Goal: Information Seeking & Learning: Learn about a topic

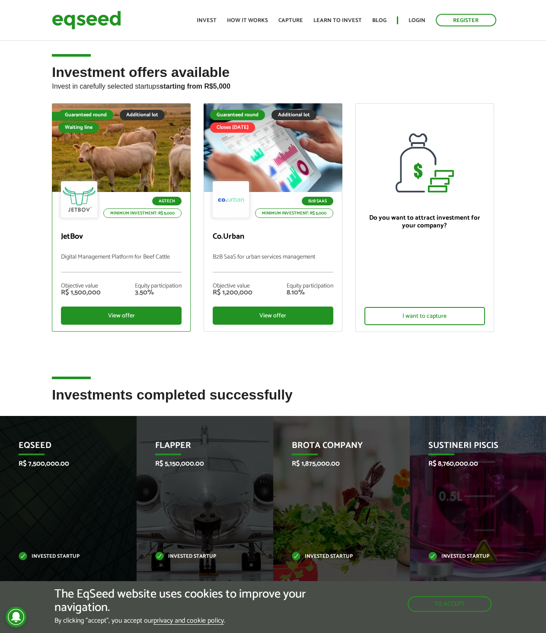
scroll to position [173, 0]
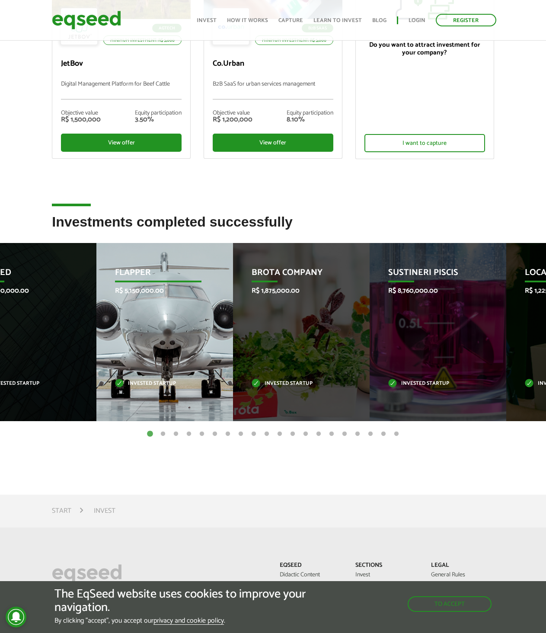
drag, startPoint x: 198, startPoint y: 270, endPoint x: 168, endPoint y: 272, distance: 29.9
click at [168, 272] on p "Flapper" at bounding box center [158, 275] width 87 height 15
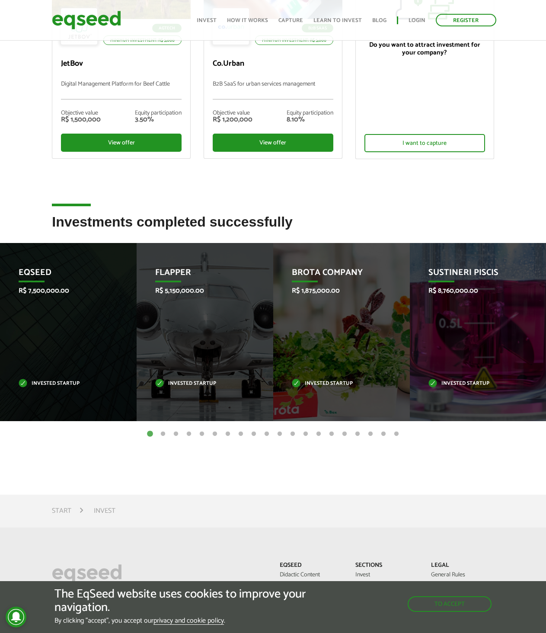
click at [163, 434] on button "2" at bounding box center [163, 434] width 9 height 9
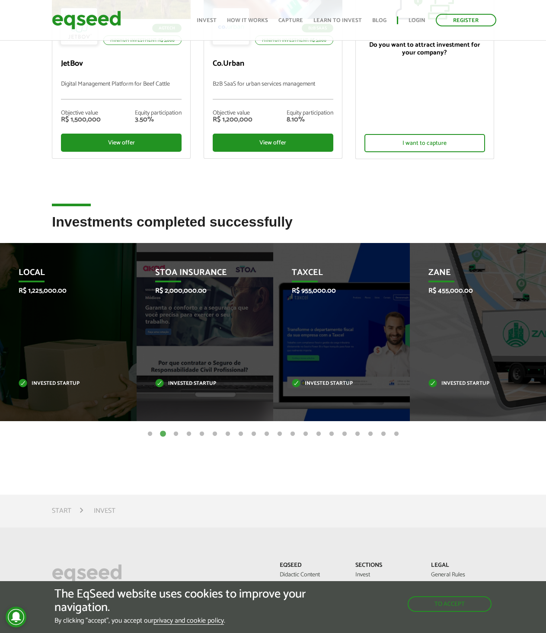
click at [177, 433] on button "3" at bounding box center [176, 434] width 9 height 9
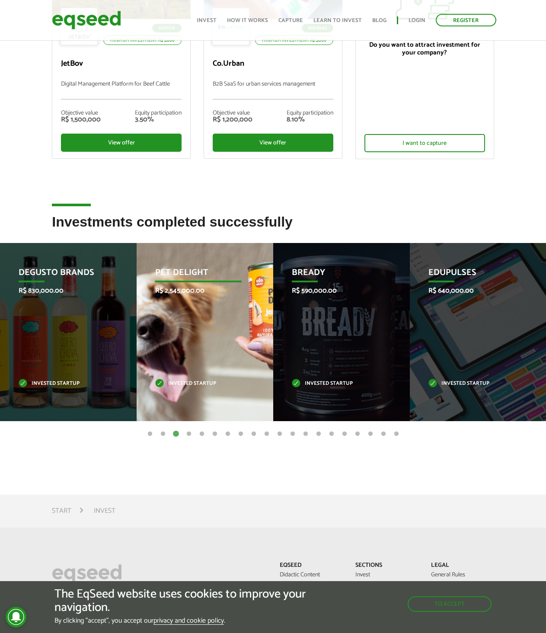
click at [195, 294] on font "R$ 2,545,000.00" at bounding box center [179, 291] width 49 height 12
drag, startPoint x: 228, startPoint y: 356, endPoint x: 239, endPoint y: 371, distance: 18.0
click at [229, 356] on div "Pet Delight R$ 2,545,000.00 Invested startup" at bounding box center [199, 332] width 124 height 178
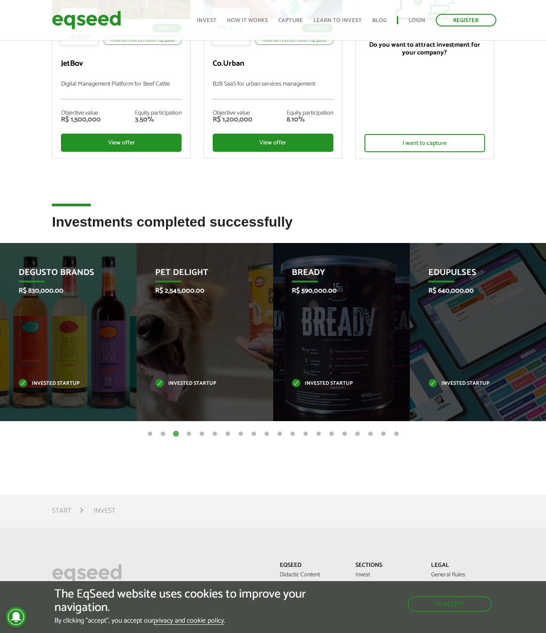
click at [190, 436] on button "4" at bounding box center [189, 434] width 9 height 9
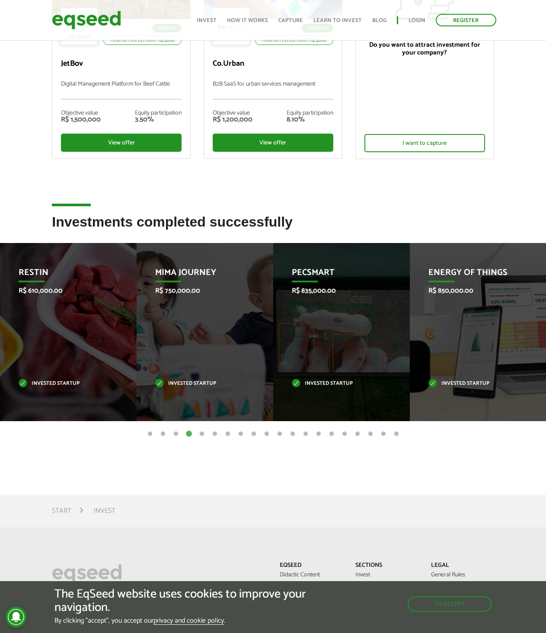
click at [202, 435] on button "5" at bounding box center [202, 434] width 9 height 9
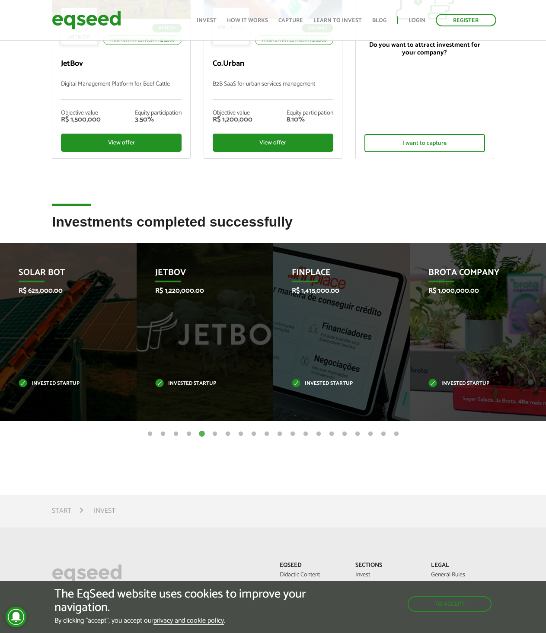
click at [214, 434] on button "6" at bounding box center [215, 434] width 9 height 9
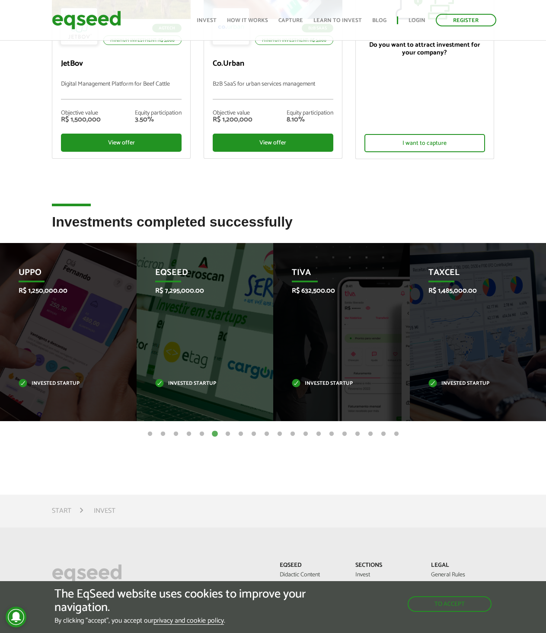
click at [226, 434] on button "7" at bounding box center [228, 434] width 9 height 9
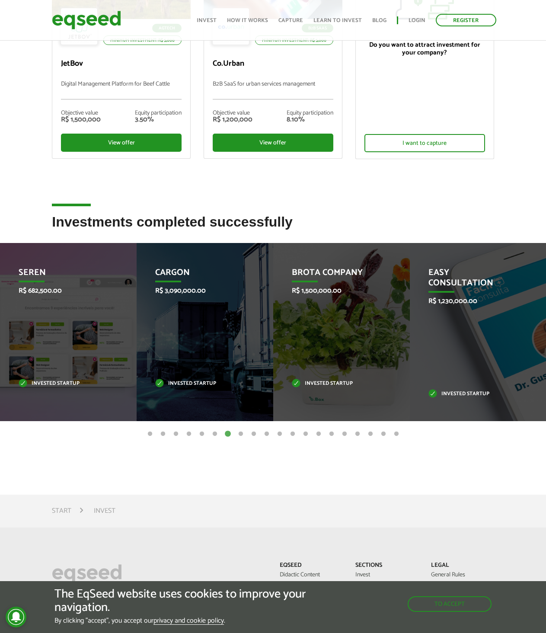
click at [239, 433] on button "8" at bounding box center [241, 434] width 9 height 9
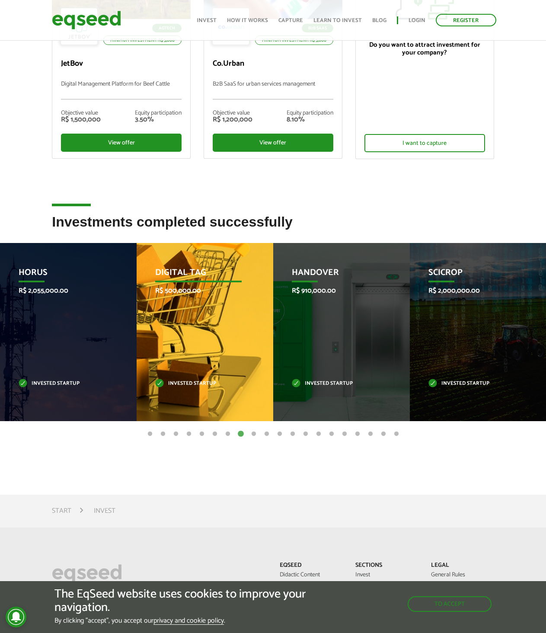
click at [191, 280] on p "Digital Tag" at bounding box center [198, 275] width 87 height 15
drag, startPoint x: 189, startPoint y: 390, endPoint x: 212, endPoint y: 366, distance: 33.7
click at [189, 390] on div "Digital Tag R$ 500,000.00 Invested startup" at bounding box center [199, 332] width 124 height 178
click at [221, 285] on div "Digital Tag R$ 500,000.00 Invested startup" at bounding box center [199, 332] width 124 height 178
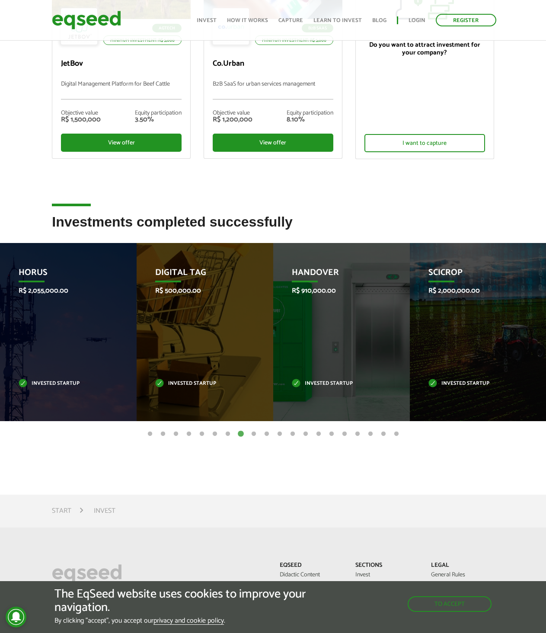
click at [254, 431] on button "9" at bounding box center [254, 434] width 9 height 9
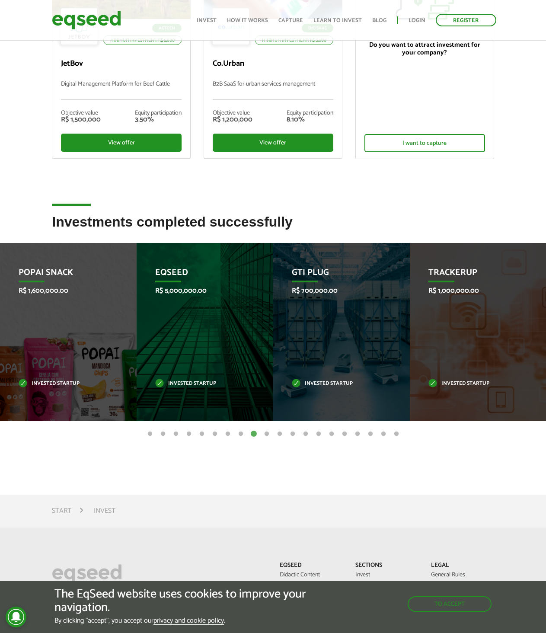
click at [267, 435] on button "10" at bounding box center [267, 434] width 9 height 9
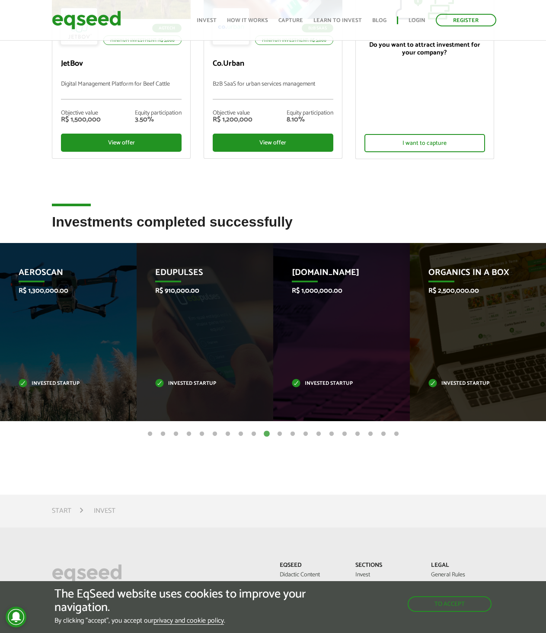
click at [281, 434] on button "11" at bounding box center [280, 434] width 9 height 9
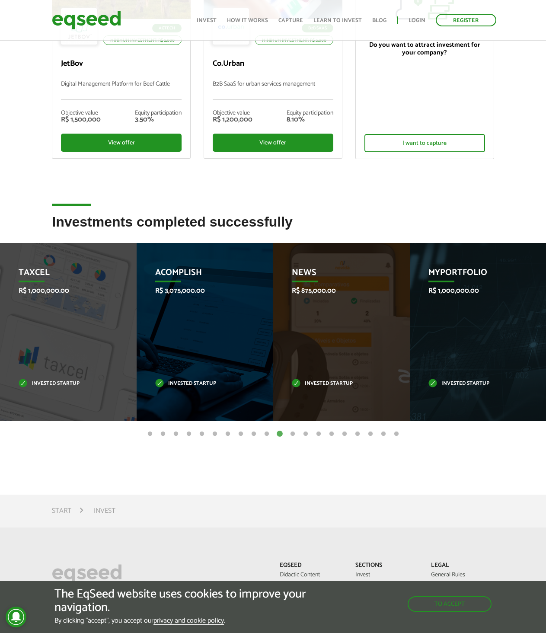
drag, startPoint x: 196, startPoint y: 270, endPoint x: 264, endPoint y: 289, distance: 71.0
click at [196, 270] on font "Acomplish" at bounding box center [178, 273] width 47 height 14
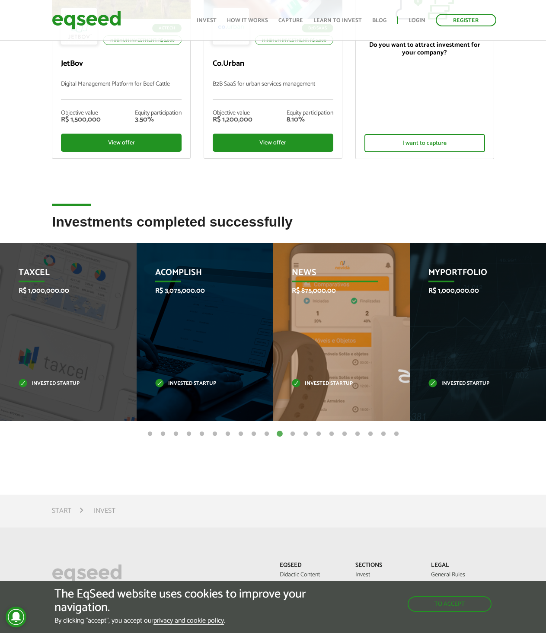
click at [348, 300] on div "News R$ 875,000.00 Invested startup" at bounding box center [335, 332] width 124 height 178
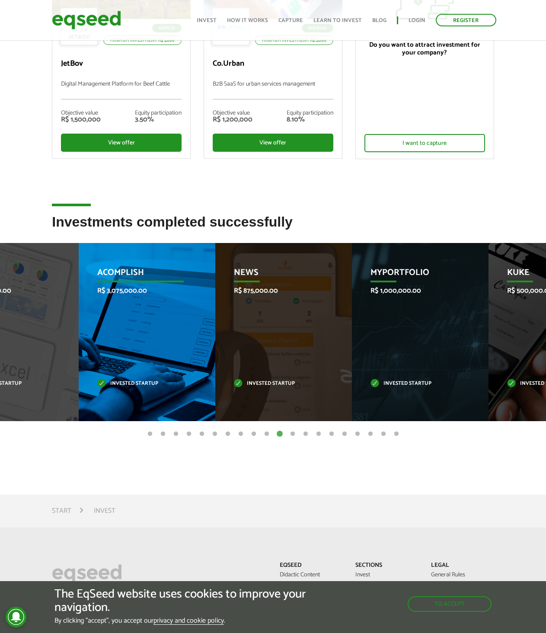
drag, startPoint x: 191, startPoint y: 261, endPoint x: 182, endPoint y: 266, distance: 10.3
click at [182, 266] on div "Acomplish R$ 3,075,000.00 Invested startup" at bounding box center [141, 332] width 124 height 178
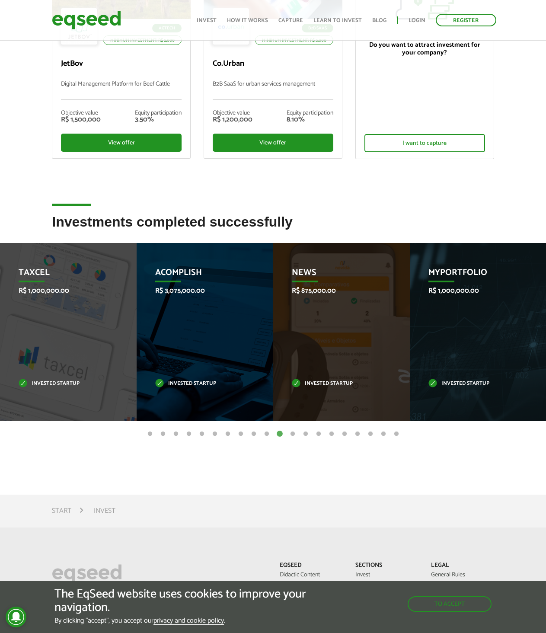
click at [294, 433] on button "12" at bounding box center [293, 434] width 9 height 9
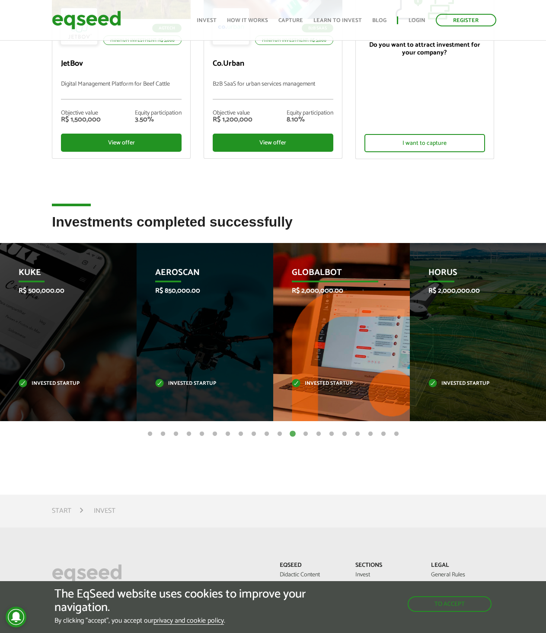
click at [347, 286] on div "Globalbot R$ 2,000,000.00 Invested startup" at bounding box center [335, 332] width 124 height 178
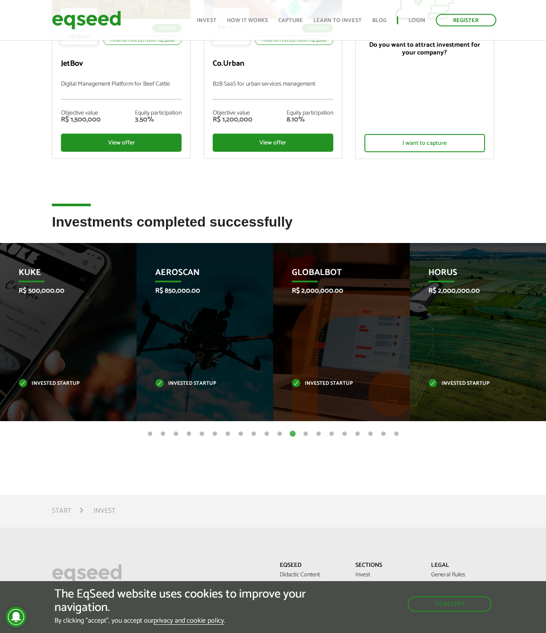
click at [305, 434] on button "13" at bounding box center [306, 434] width 9 height 9
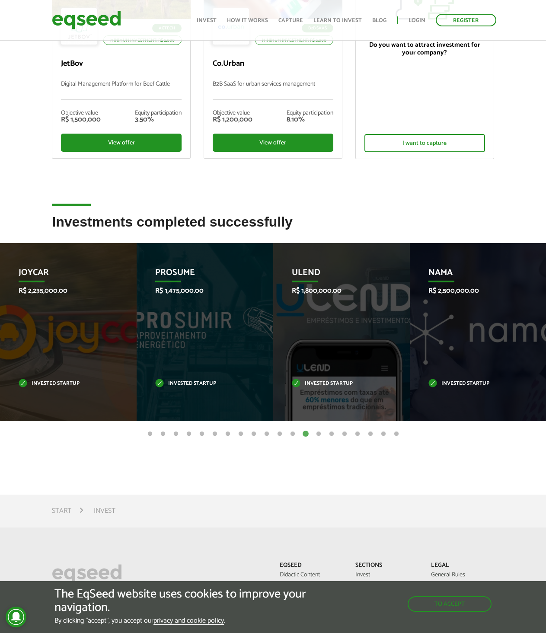
click at [318, 434] on button "14" at bounding box center [319, 434] width 9 height 9
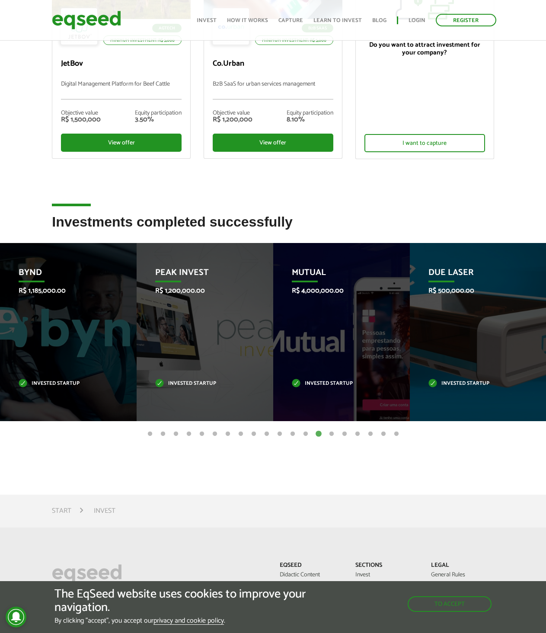
click at [331, 434] on button "15" at bounding box center [332, 434] width 9 height 9
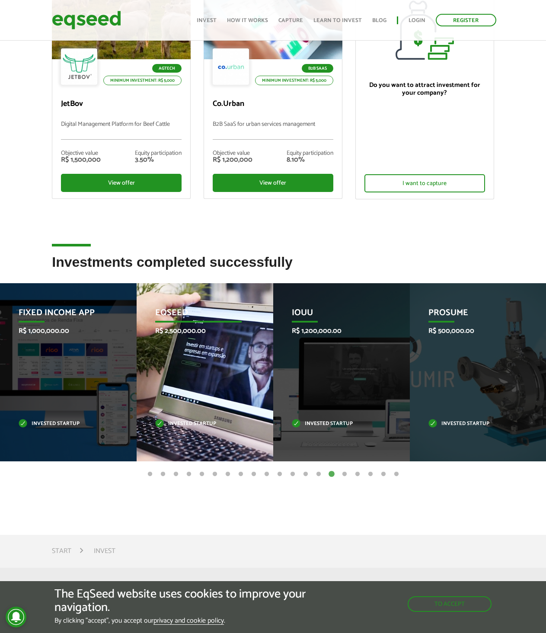
scroll to position [87, 0]
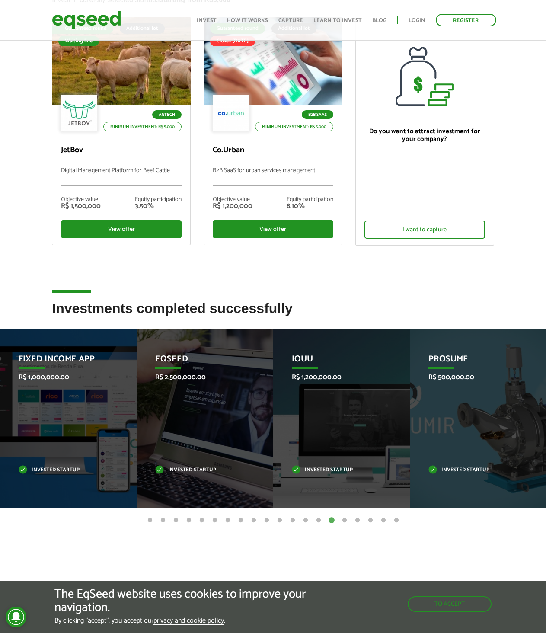
click at [344, 518] on button "16" at bounding box center [345, 521] width 9 height 9
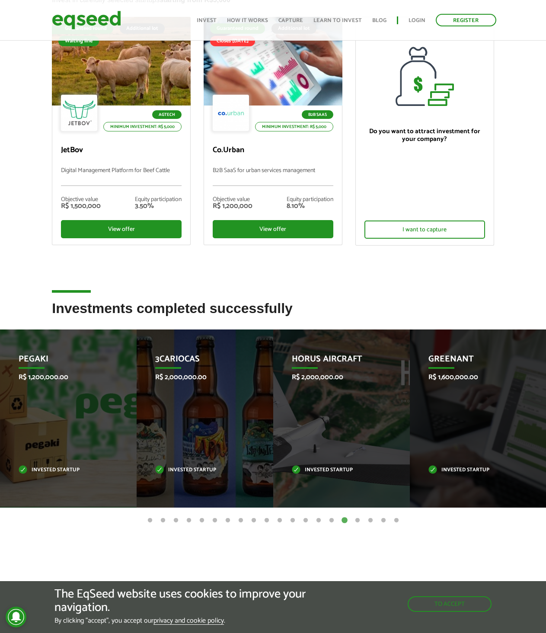
click at [359, 521] on button "17" at bounding box center [357, 521] width 9 height 9
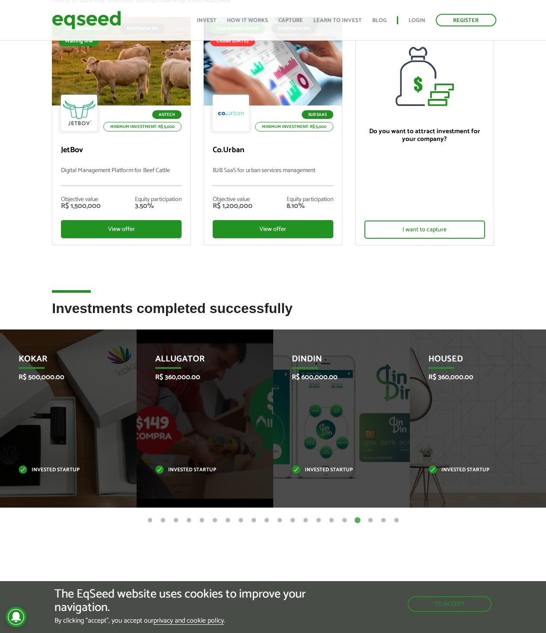
click at [372, 520] on button "18" at bounding box center [370, 521] width 9 height 9
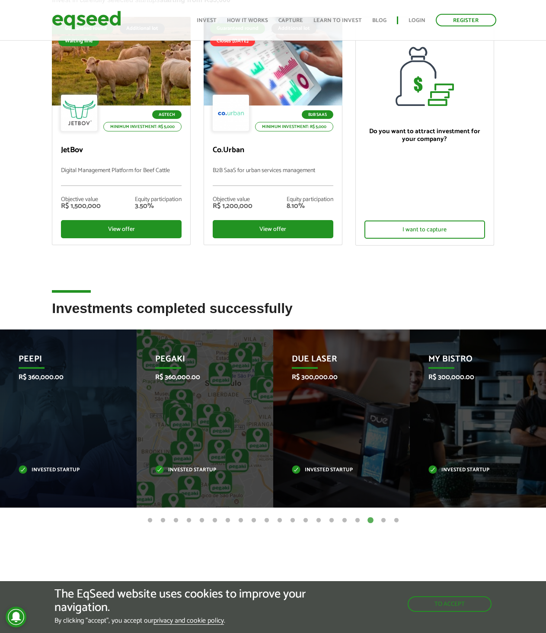
click at [383, 520] on button "19" at bounding box center [383, 521] width 9 height 9
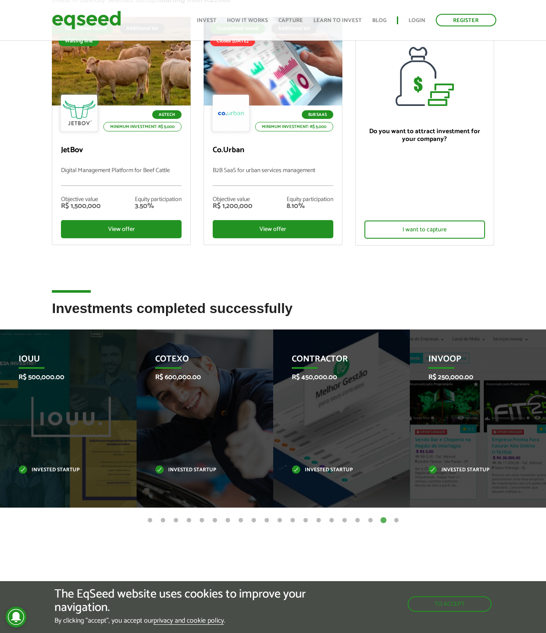
click at [398, 520] on button "20" at bounding box center [396, 521] width 9 height 9
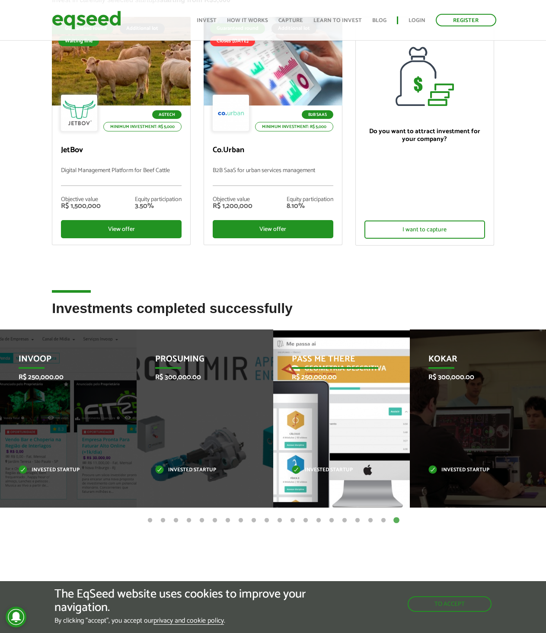
click at [342, 385] on div "Pass Me There R$ 250,000.00 Invested startup" at bounding box center [335, 419] width 124 height 178
click at [307, 357] on font "Pass Me There" at bounding box center [324, 359] width 64 height 14
click at [338, 357] on font "Pass Me There" at bounding box center [324, 359] width 64 height 14
drag, startPoint x: 331, startPoint y: 468, endPoint x: 341, endPoint y: 488, distance: 23.0
click at [331, 469] on font "Invested startup" at bounding box center [329, 470] width 48 height 8
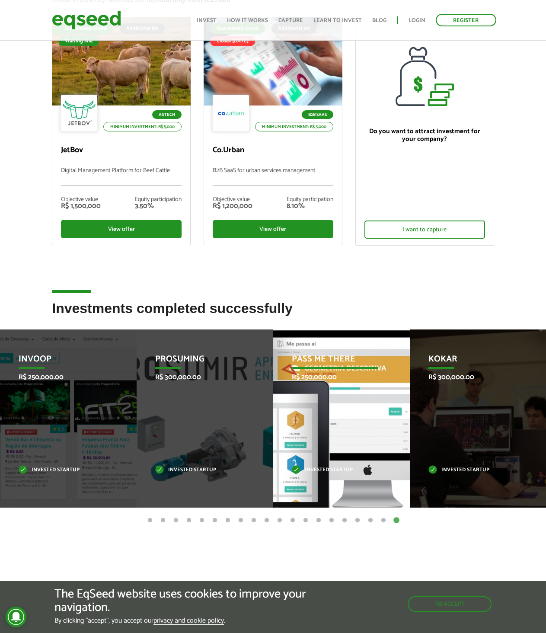
click at [342, 488] on div "Pass Me There R$ 250,000.00 Invested startup" at bounding box center [335, 419] width 124 height 178
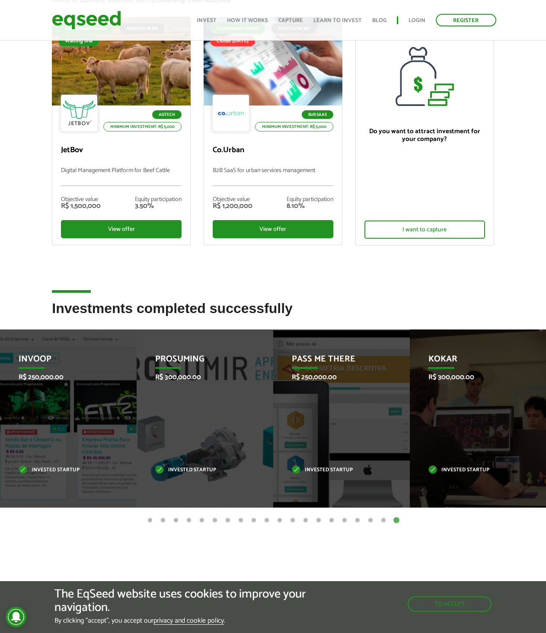
click at [383, 520] on button "19" at bounding box center [383, 521] width 9 height 9
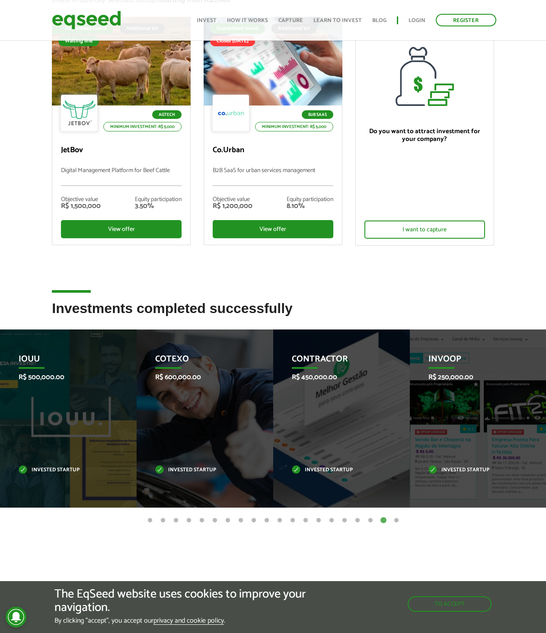
click at [383, 520] on button "19" at bounding box center [383, 521] width 9 height 9
click at [373, 519] on button "18" at bounding box center [370, 521] width 9 height 9
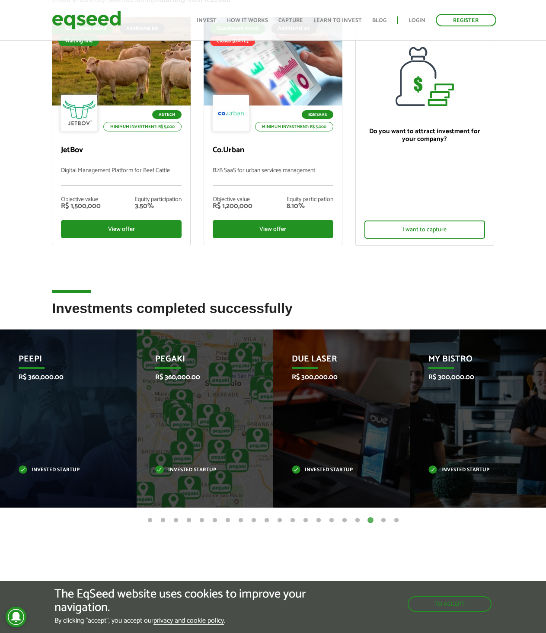
scroll to position [0, 0]
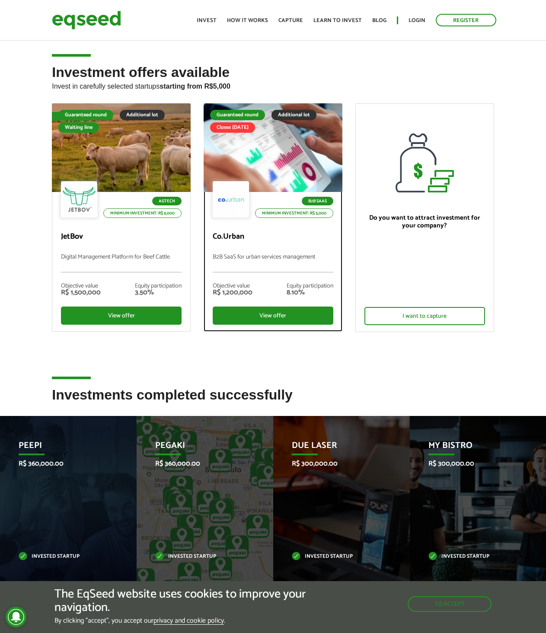
click at [274, 157] on div at bounding box center [273, 148] width 167 height 106
